Goal: Information Seeking & Learning: Learn about a topic

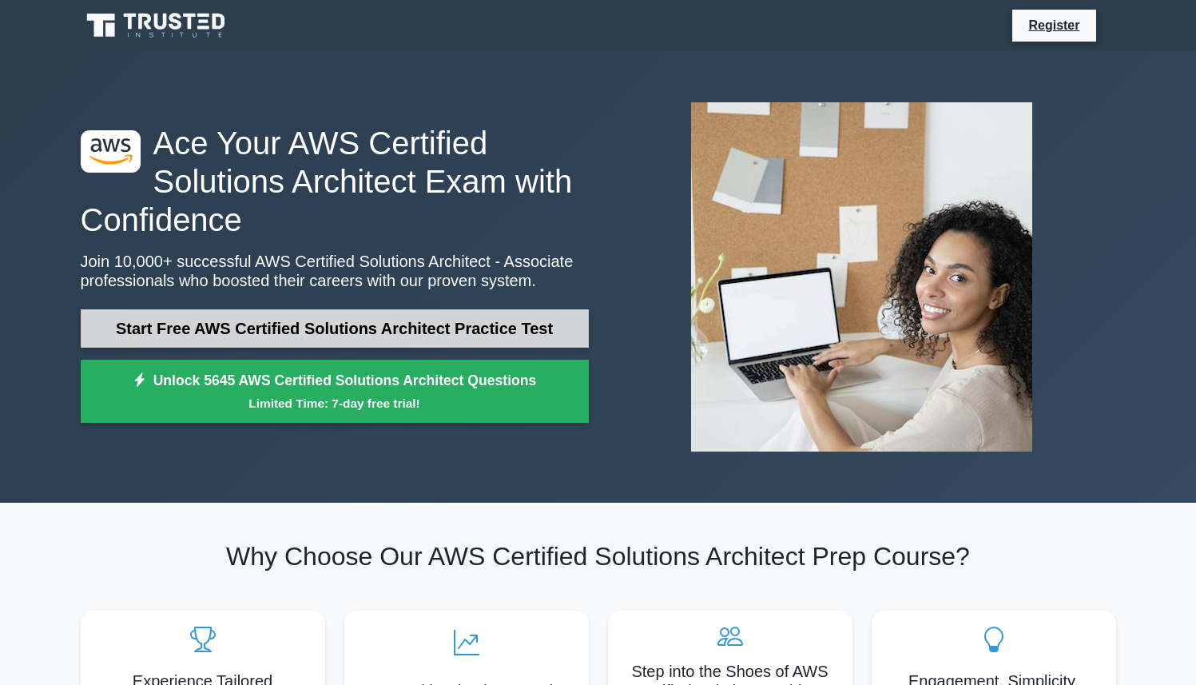
click at [337, 344] on link "Start Free AWS Certified Solutions Architect Practice Test" at bounding box center [335, 328] width 508 height 38
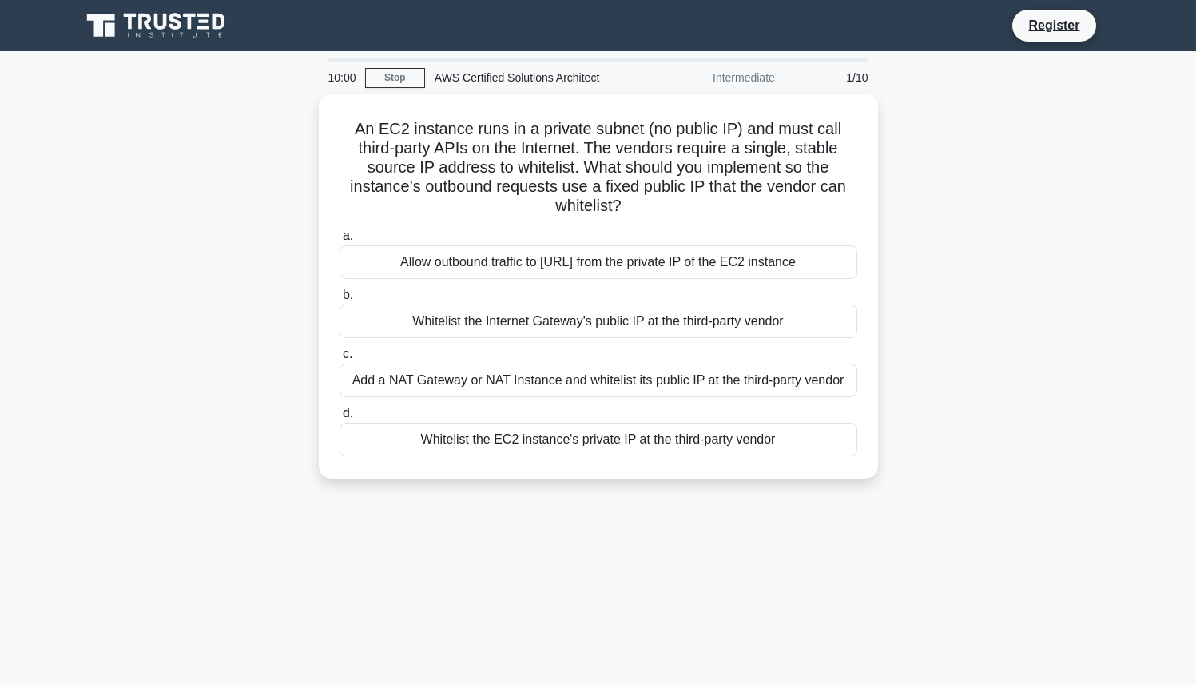
click at [249, 314] on div "An EC2 instance runs in a private subnet (no public IP) and must call third-par…" at bounding box center [598, 295] width 1055 height 404
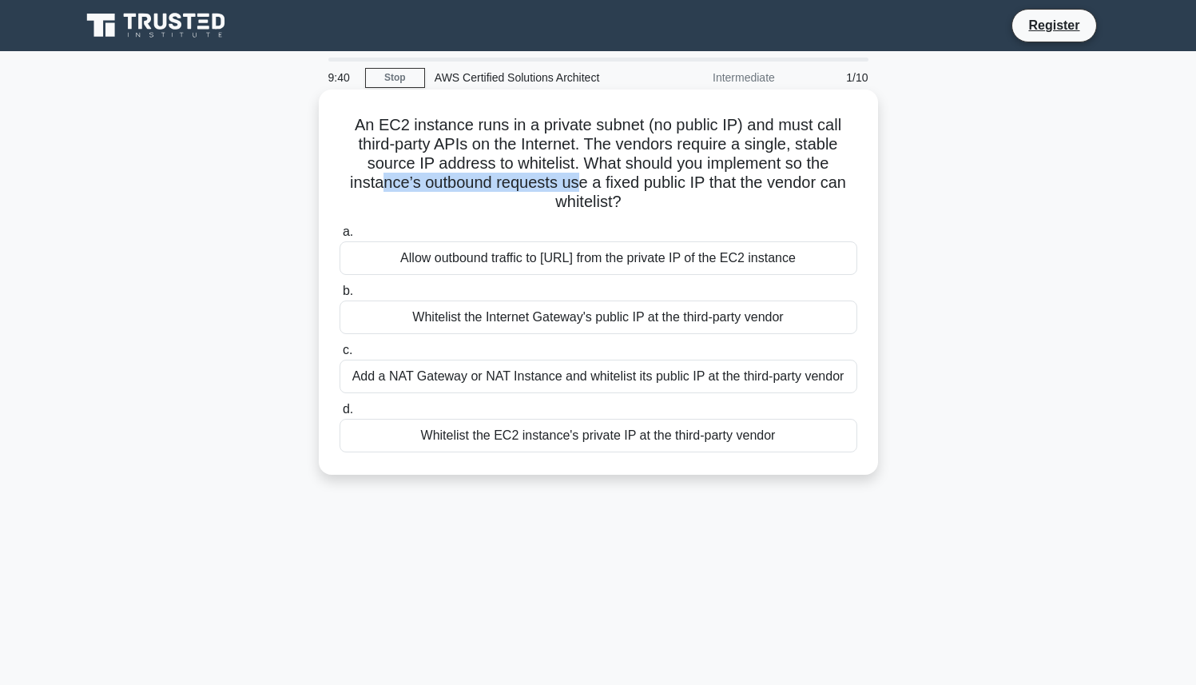
drag, startPoint x: 387, startPoint y: 188, endPoint x: 578, endPoint y: 189, distance: 191.0
click at [578, 189] on h5 "An EC2 instance runs in a private subnet (no public IP) and must call third-par…" at bounding box center [598, 163] width 521 height 97
drag, startPoint x: 463, startPoint y: 181, endPoint x: 518, endPoint y: 187, distance: 54.6
click at [518, 187] on h5 "An EC2 instance runs in a private subnet (no public IP) and must call third-par…" at bounding box center [598, 163] width 521 height 97
click at [645, 181] on h5 "An EC2 instance runs in a private subnet (no public IP) and must call third-par…" at bounding box center [598, 163] width 521 height 97
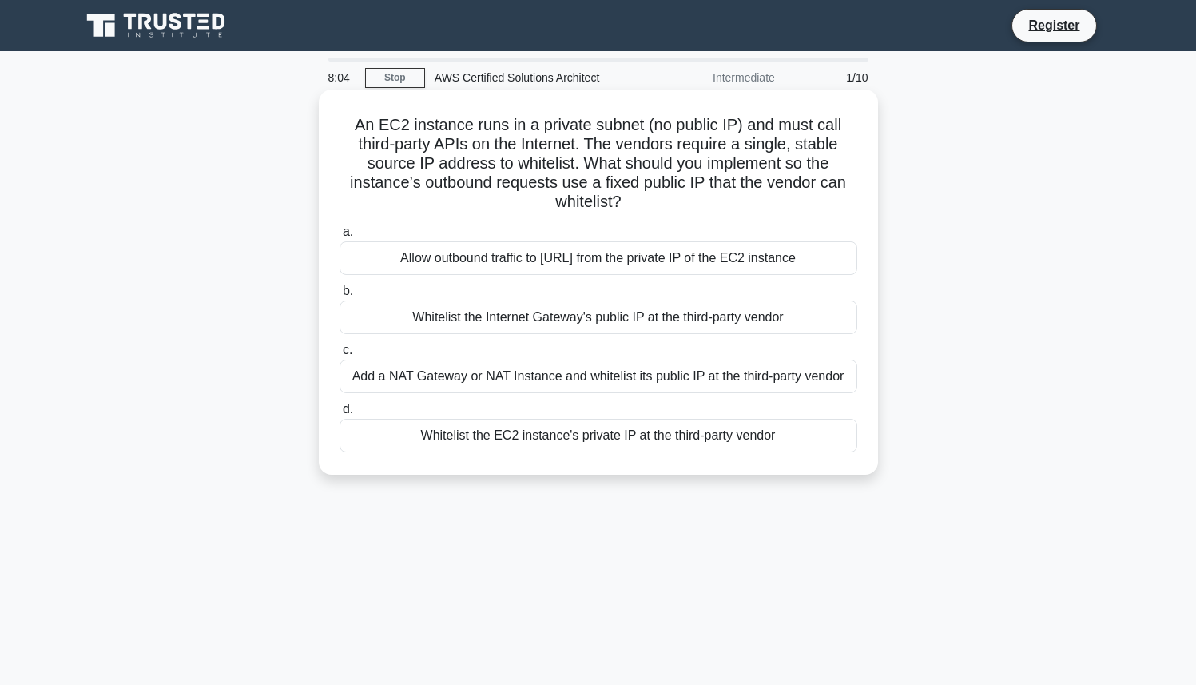
click at [634, 322] on div "Whitelist the Internet Gateway's public IP at the third-party vendor" at bounding box center [599, 317] width 518 height 34
click at [340, 296] on input "b. Whitelist the Internet Gateway's public IP at the third-party vendor" at bounding box center [340, 291] width 0 height 10
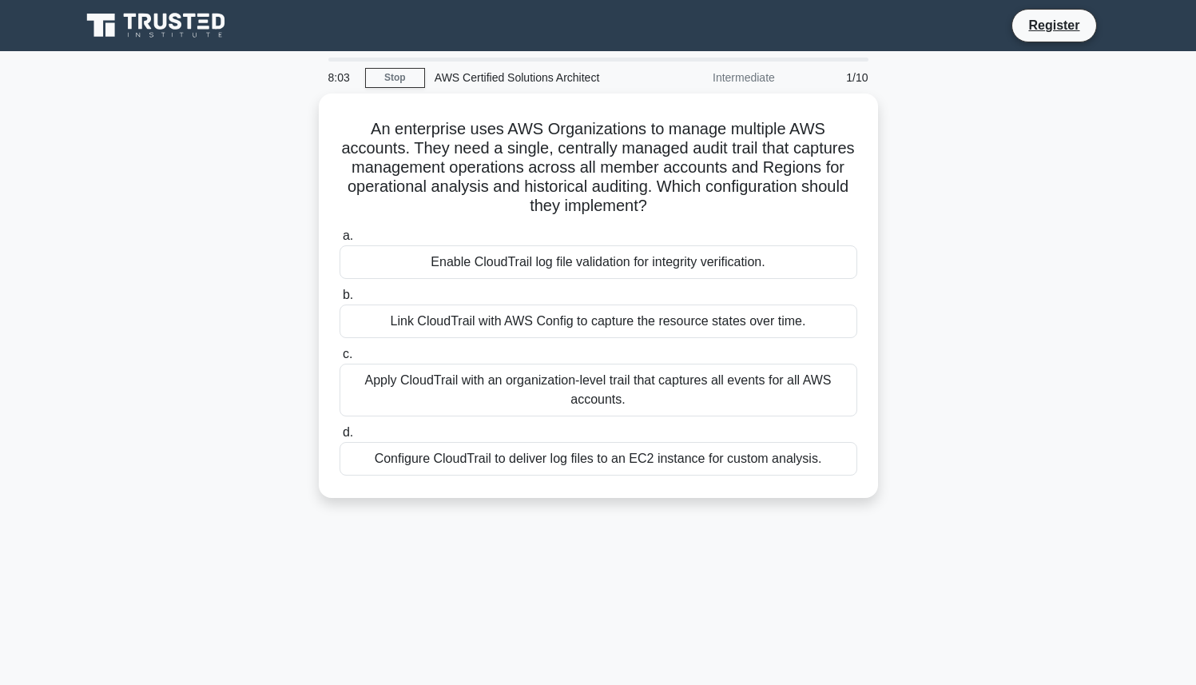
click at [634, 322] on div "Link CloudTrail with AWS Config to capture the resource states over time." at bounding box center [599, 321] width 518 height 34
click at [340, 300] on input "b. Link CloudTrail with AWS Config to capture the resource states over time." at bounding box center [340, 295] width 0 height 10
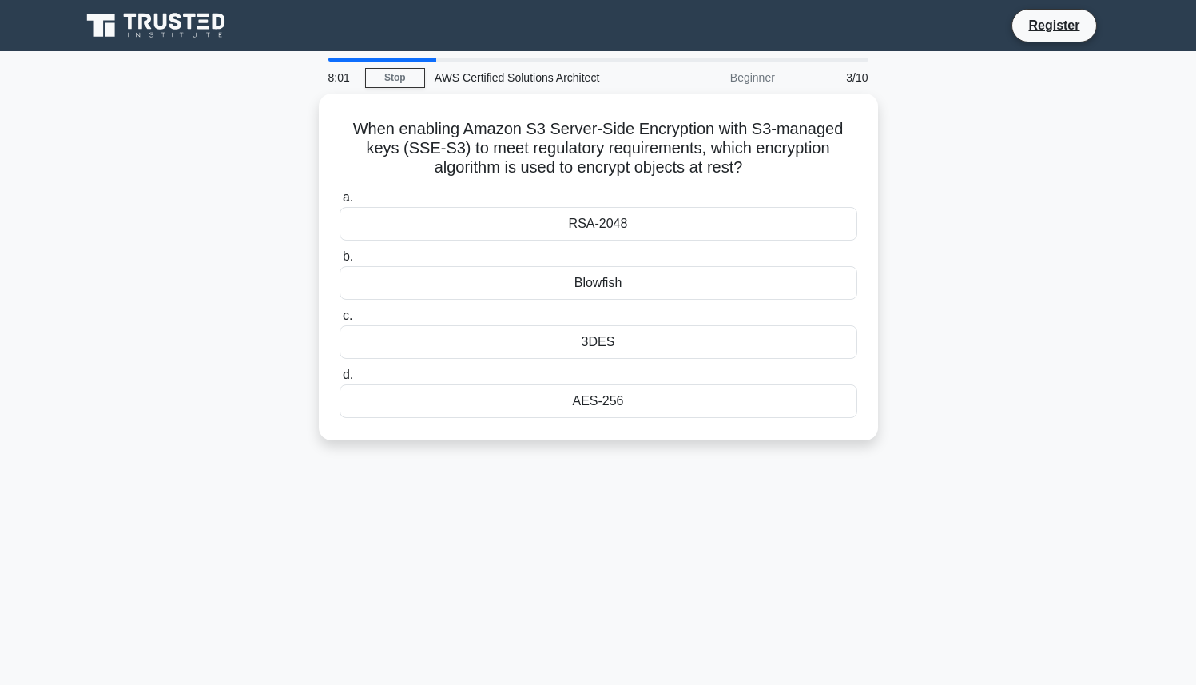
click at [268, 297] on div "When enabling Amazon S3 Server-Side Encryption with S3-managed keys (SSE-S3) to…" at bounding box center [598, 276] width 1055 height 366
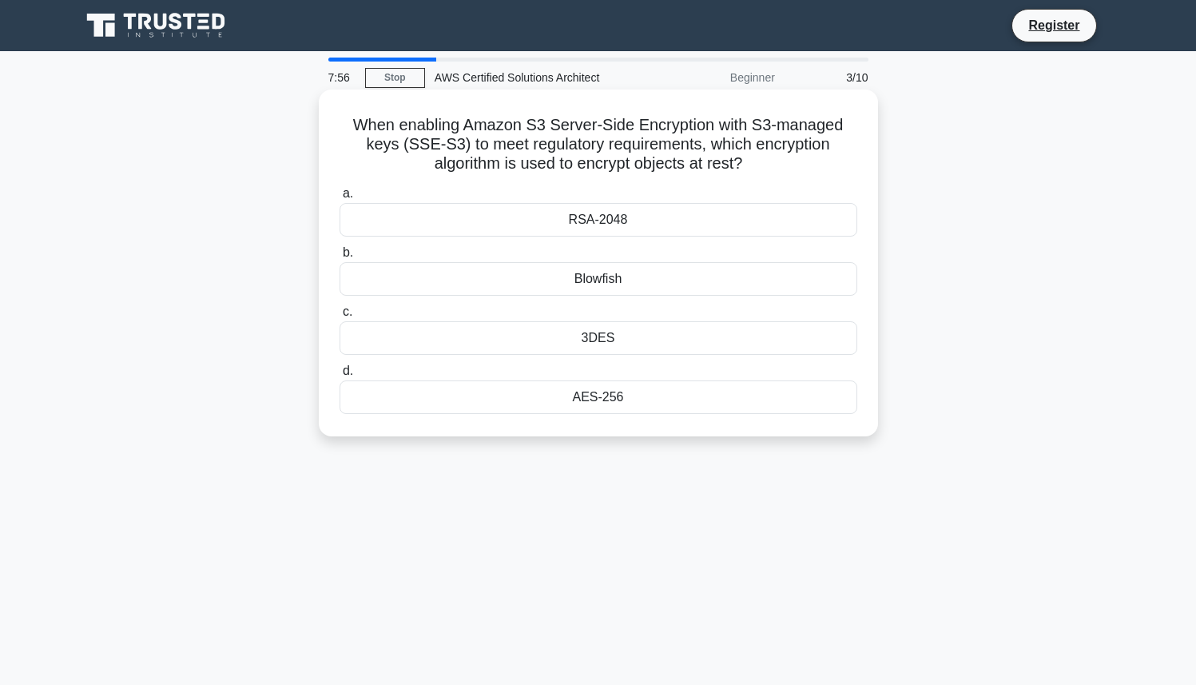
click at [641, 208] on div "RSA-2048" at bounding box center [599, 220] width 518 height 34
click at [340, 199] on input "a. RSA-2048" at bounding box center [340, 194] width 0 height 10
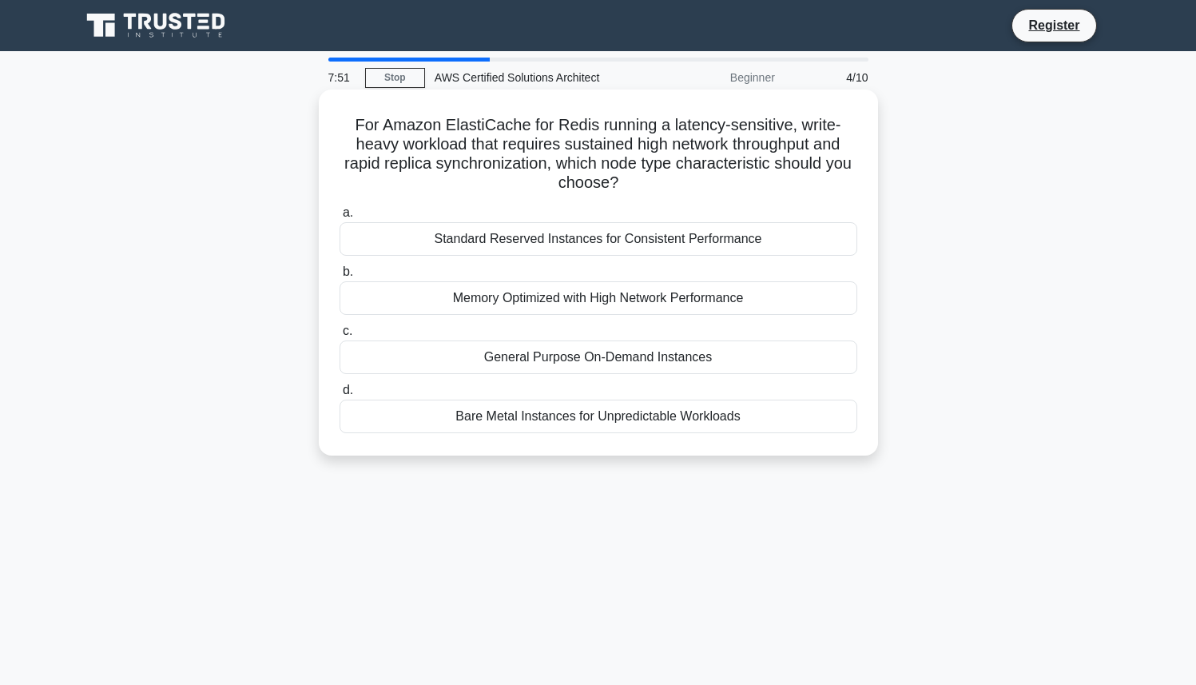
click at [608, 238] on div "Standard Reserved Instances for Consistent Performance" at bounding box center [599, 239] width 518 height 34
click at [340, 218] on input "a. Standard Reserved Instances for Consistent Performance" at bounding box center [340, 213] width 0 height 10
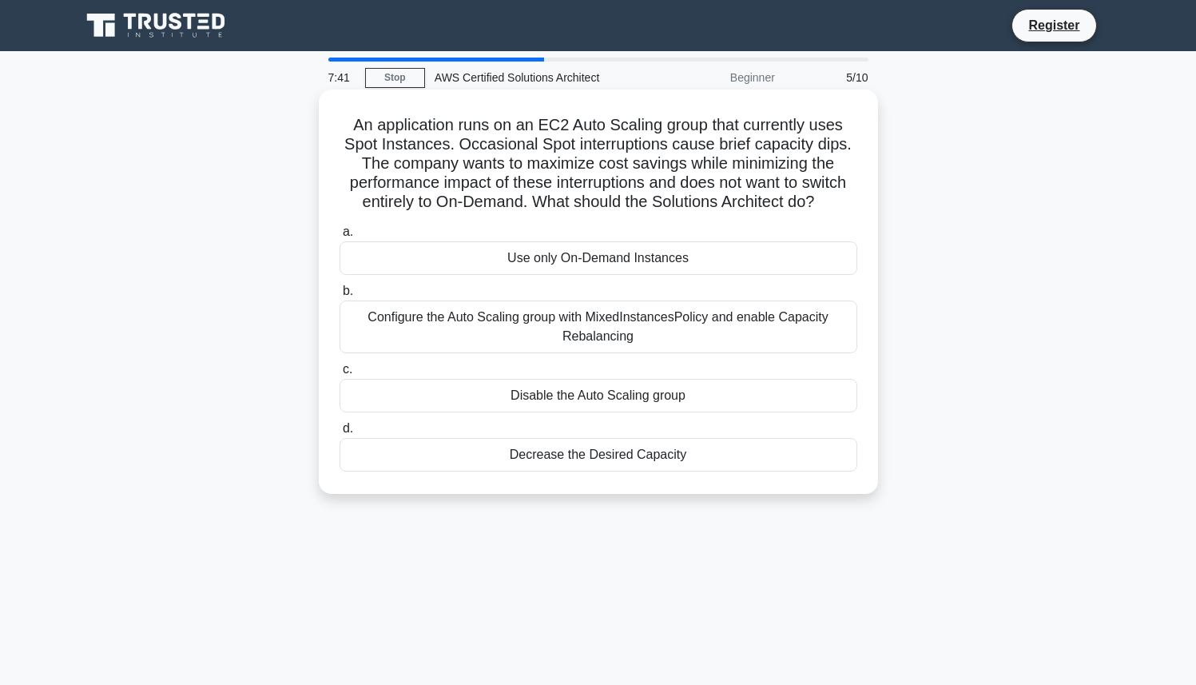
click at [573, 371] on label "c. Disable the Auto Scaling group" at bounding box center [599, 386] width 518 height 53
click at [340, 371] on input "c. Disable the Auto Scaling group" at bounding box center [340, 369] width 0 height 10
